Goal: Information Seeking & Learning: Find specific fact

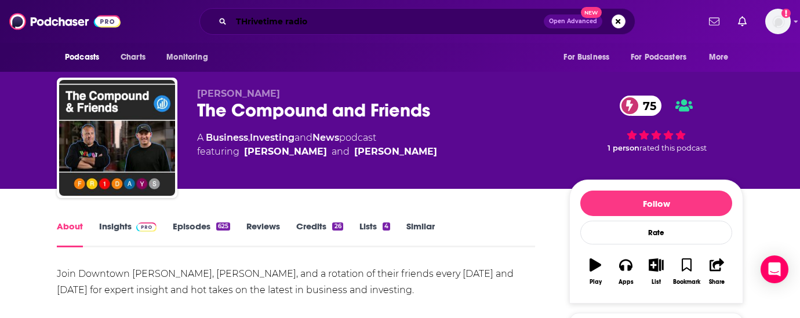
click at [312, 23] on input "THrivetime radio" at bounding box center [387, 21] width 312 height 19
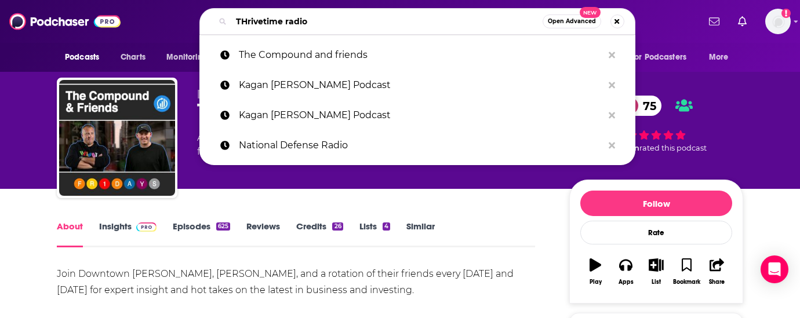
drag, startPoint x: 312, startPoint y: 23, endPoint x: 148, endPoint y: 23, distance: 163.4
click at [148, 23] on div "THrivetime radio Open Advanced New The Compound and friends Kagan Dunlap Podcas…" at bounding box center [417, 21] width 563 height 27
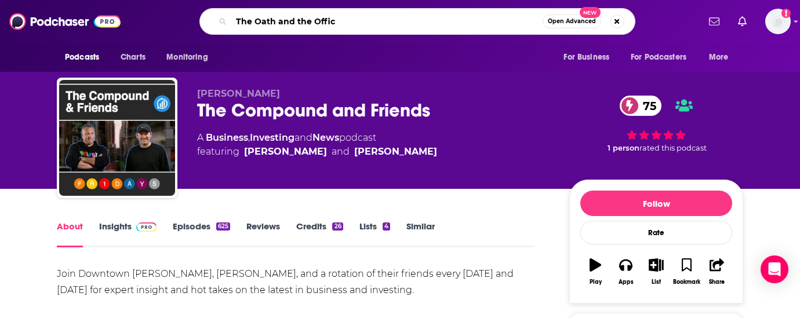
type input "The Oath and the Office"
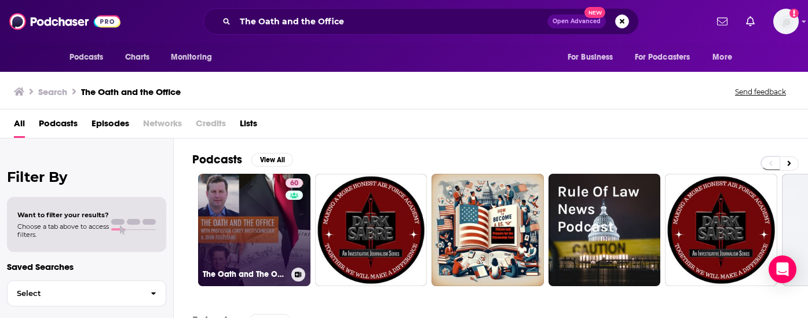
click at [238, 210] on link "60 The Oath and The Office" at bounding box center [254, 230] width 112 height 112
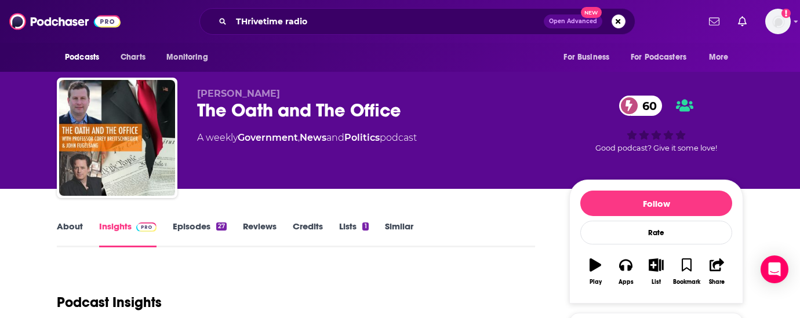
click at [71, 227] on link "About" at bounding box center [70, 234] width 26 height 27
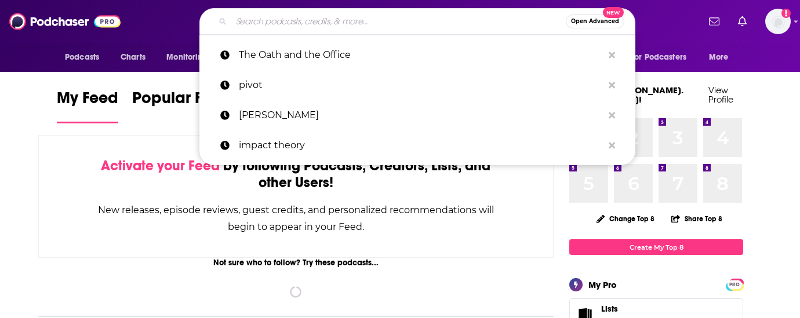
click at [335, 21] on input "Search podcasts, credits, & more..." at bounding box center [398, 21] width 334 height 19
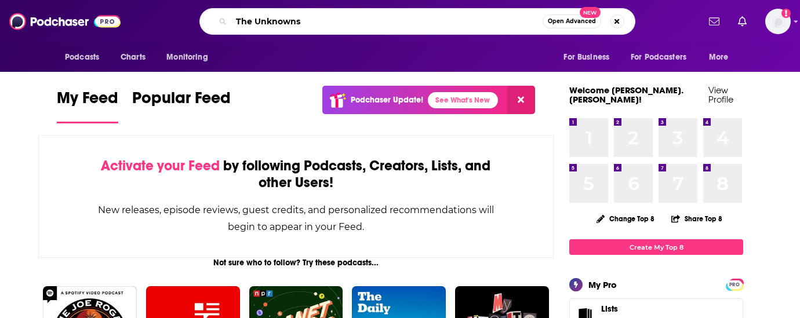
type input "The Unknowns"
